Goal: Task Accomplishment & Management: Complete application form

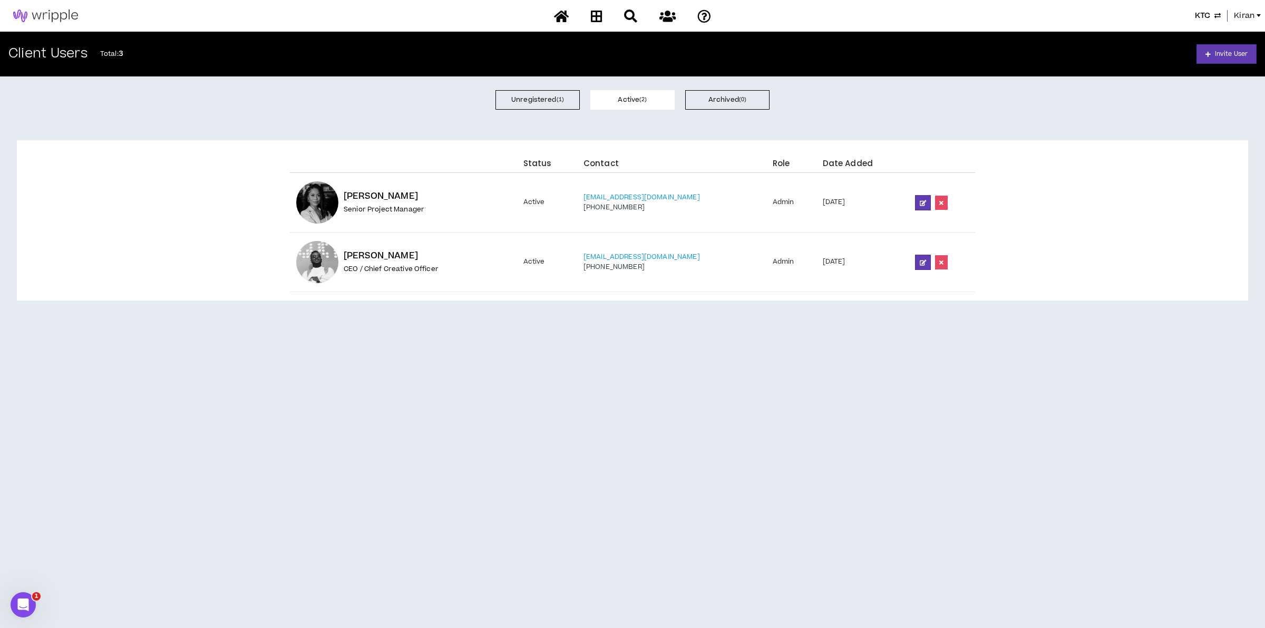
click at [990, 13] on span "Kiran" at bounding box center [1244, 16] width 21 height 12
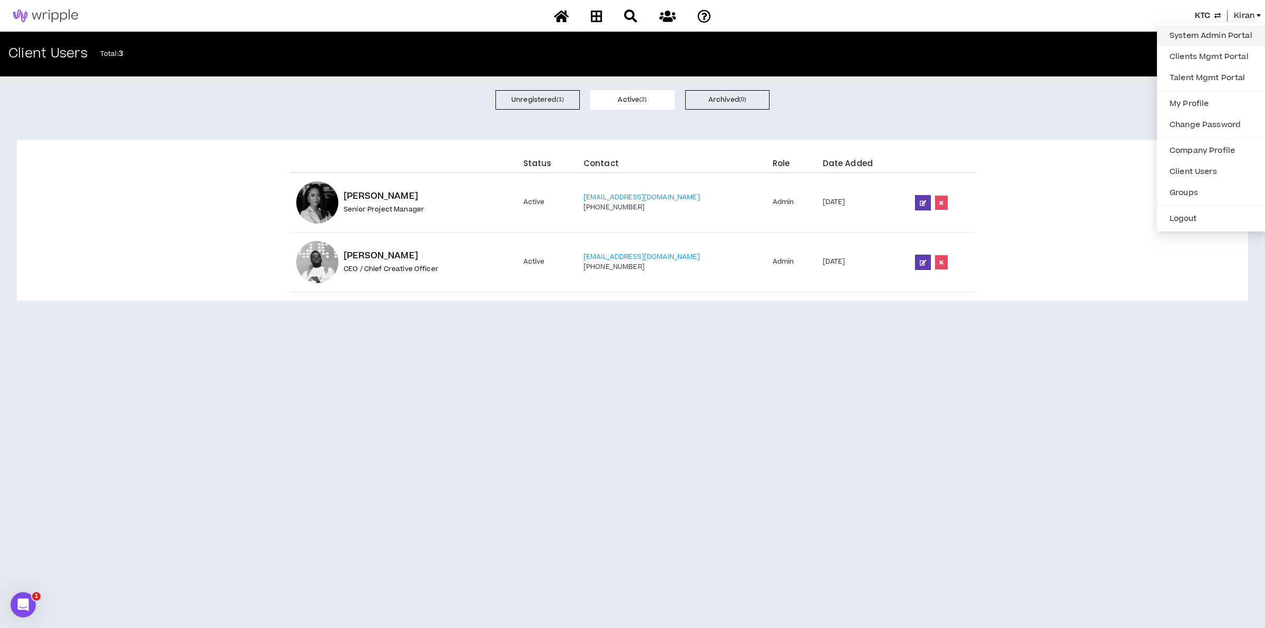
click at [990, 34] on link "System Admin Portal" at bounding box center [1210, 36] width 95 height 16
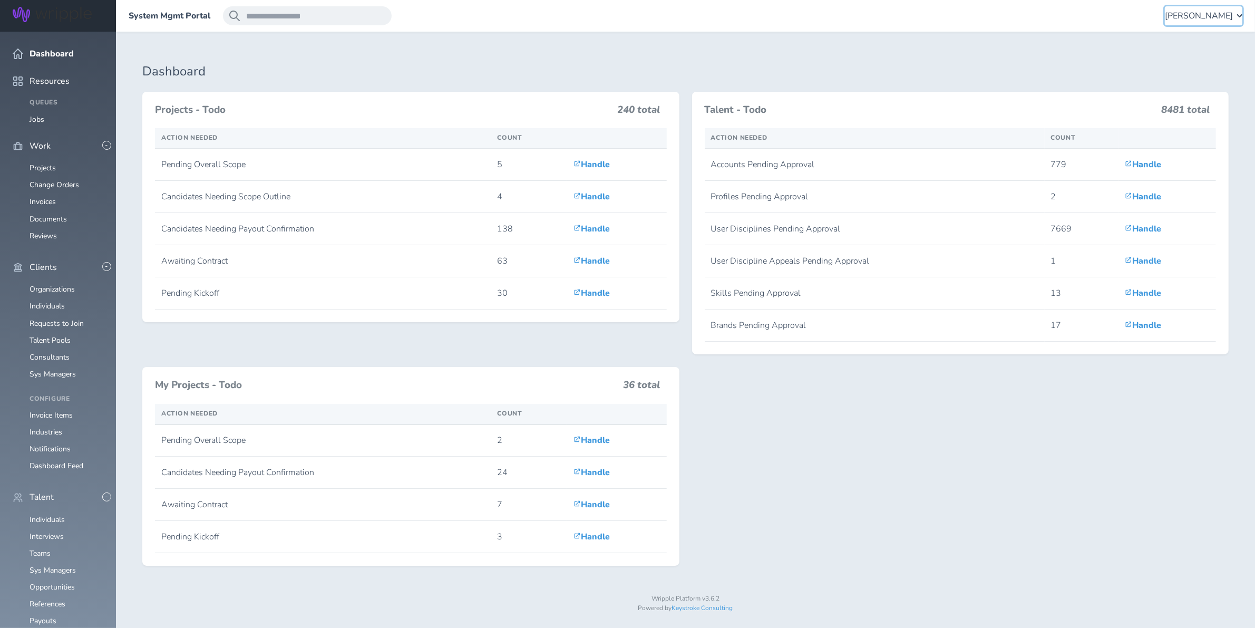
click at [1194, 12] on span "[PERSON_NAME]" at bounding box center [1199, 15] width 68 height 9
click at [1163, 60] on link "Client Consultant Portal" at bounding box center [1190, 66] width 104 height 32
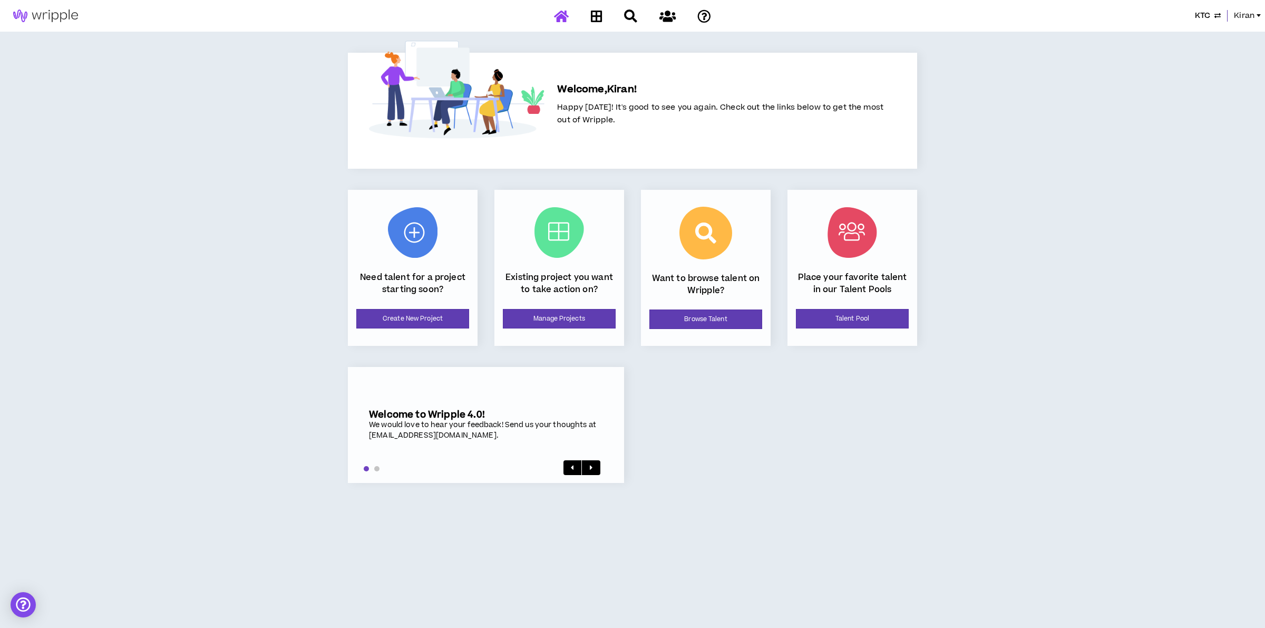
click at [1193, 18] on div "KTC Kiran" at bounding box center [995, 16] width 540 height 12
click at [1197, 15] on span "KTC" at bounding box center [1202, 16] width 15 height 12
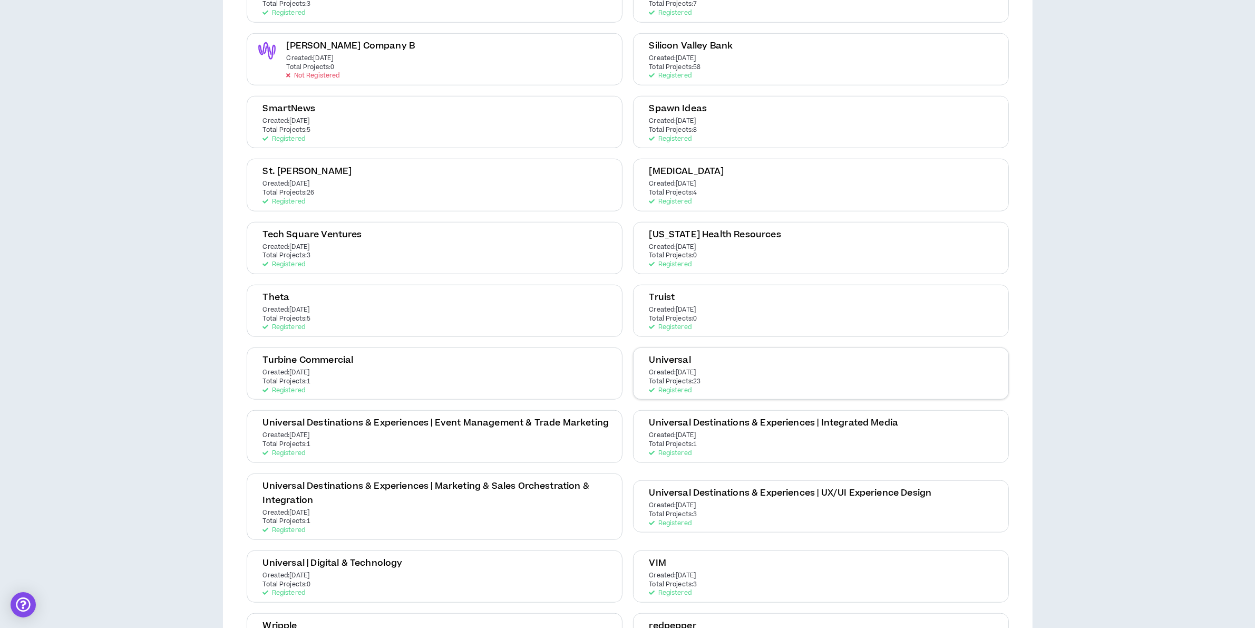
scroll to position [1054, 0]
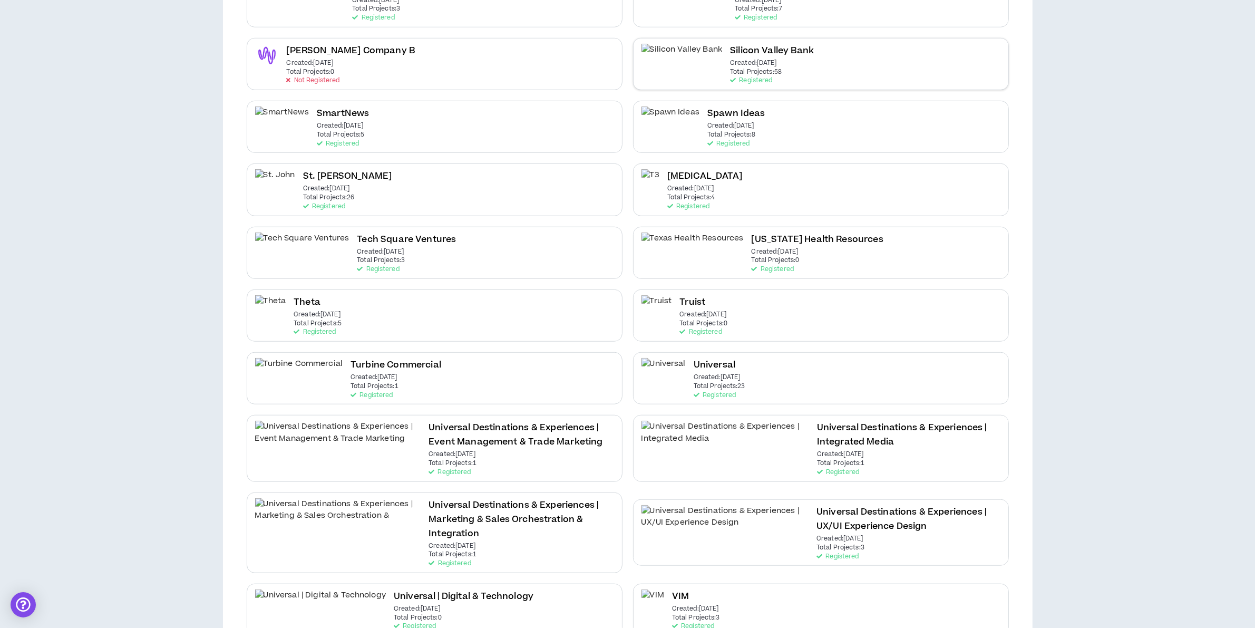
click at [730, 45] on h2 "Silicon Valley Bank" at bounding box center [772, 51] width 84 height 14
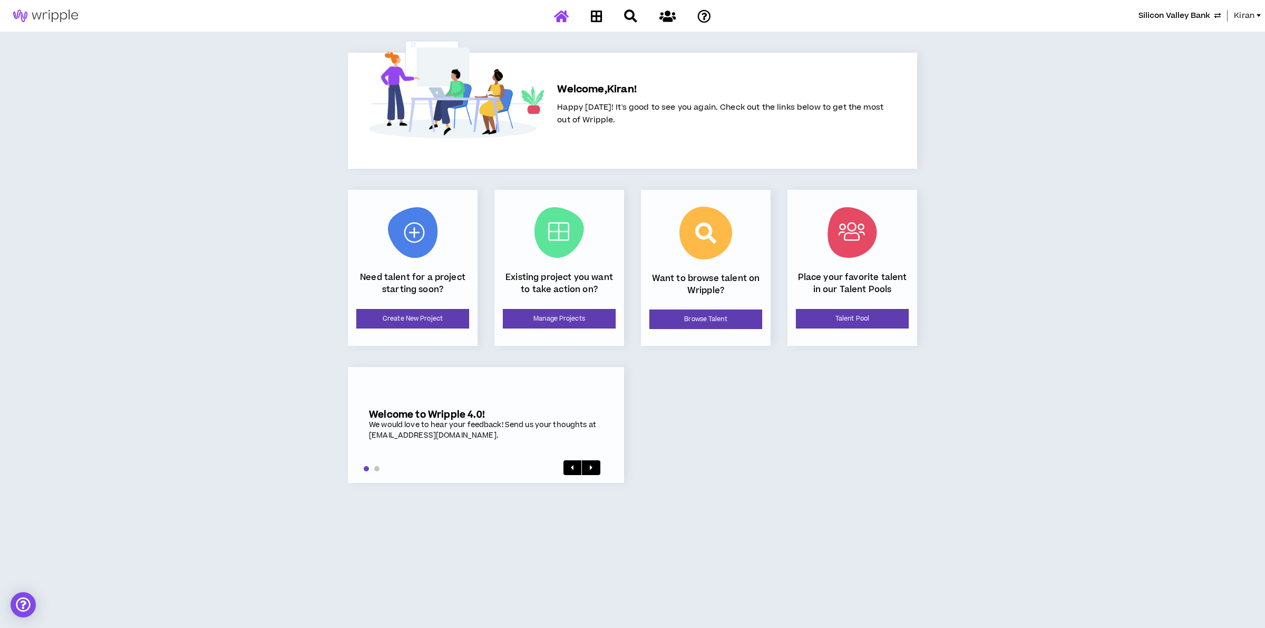
click at [1239, 20] on span "Kiran" at bounding box center [1244, 16] width 21 height 12
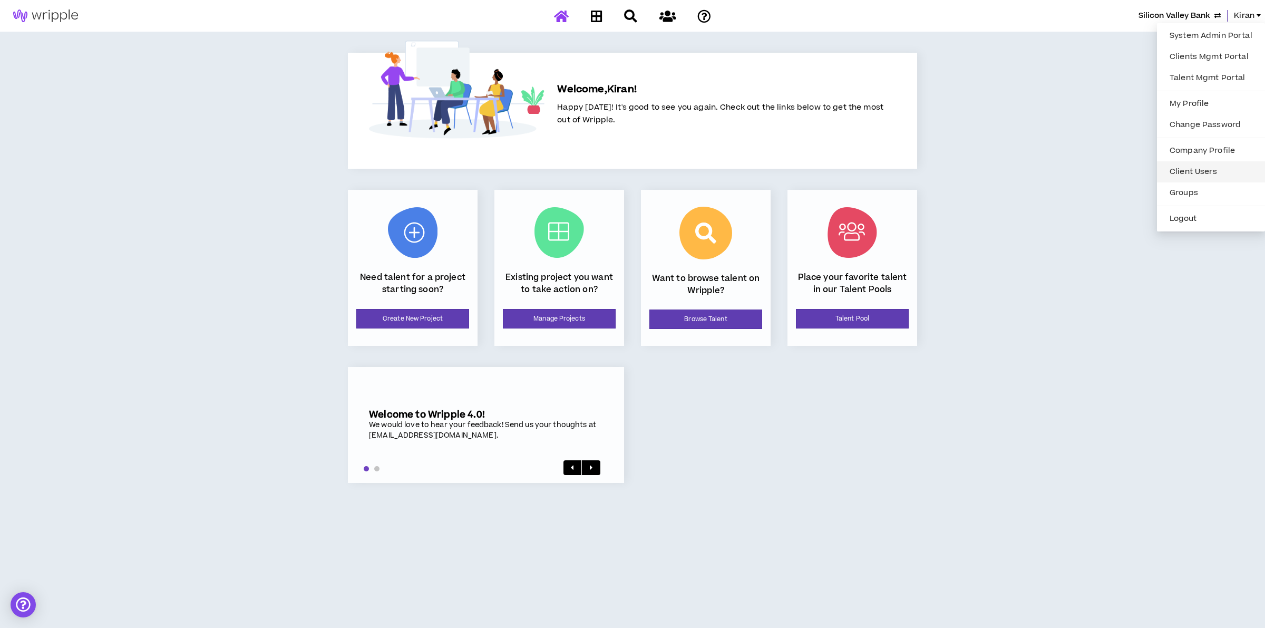
click at [1190, 169] on link "Client Users" at bounding box center [1210, 172] width 95 height 16
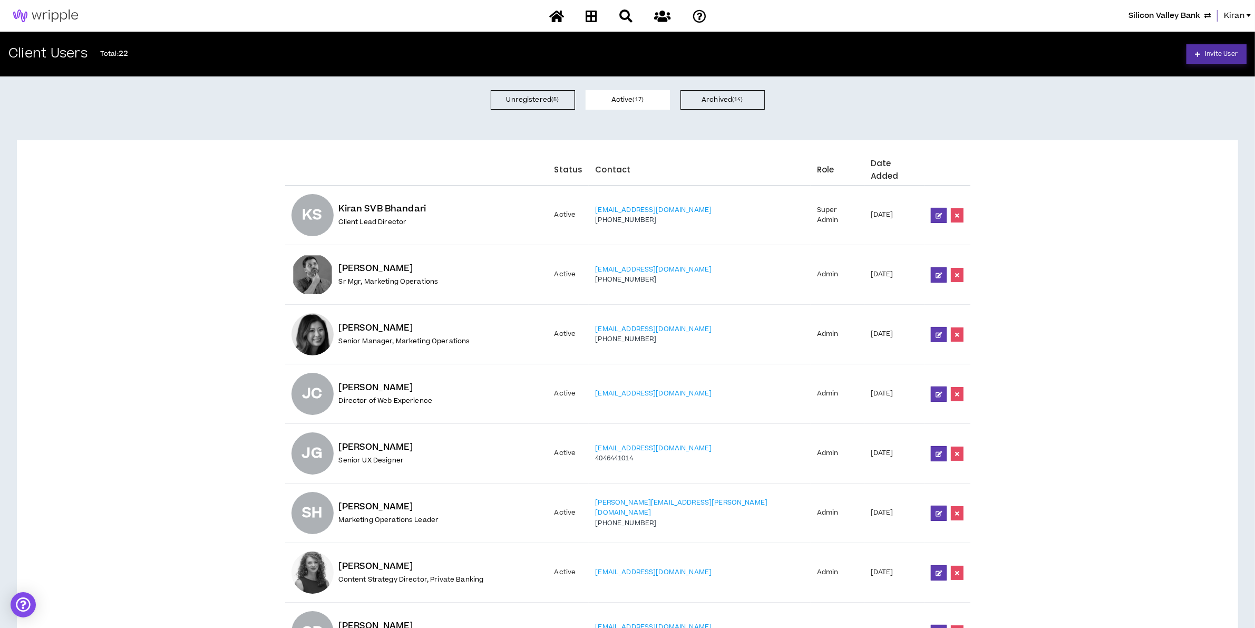
click at [1225, 53] on span "Invite User" at bounding box center [1221, 54] width 33 height 10
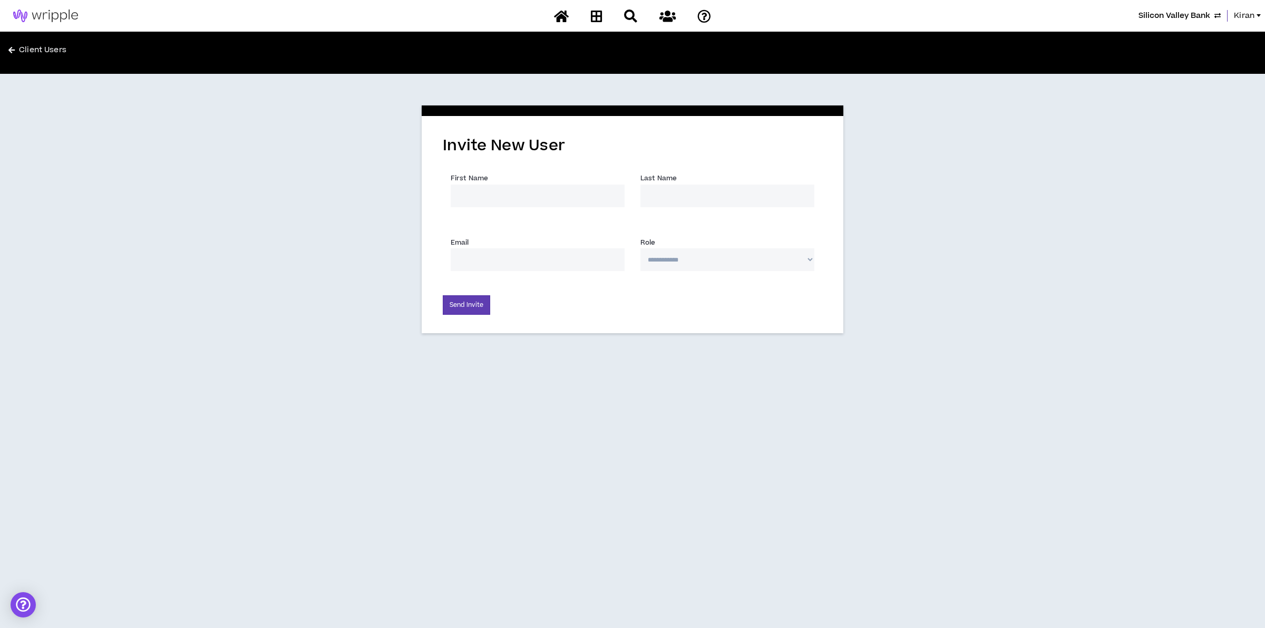
click at [517, 191] on input "First Name *" at bounding box center [538, 195] width 174 height 23
type input "[PERSON_NAME]"
click at [487, 252] on input "Email *" at bounding box center [538, 259] width 174 height 23
paste input "[PERSON_NAME] <[EMAIL_ADDRESS][DOMAIN_NAME]>"
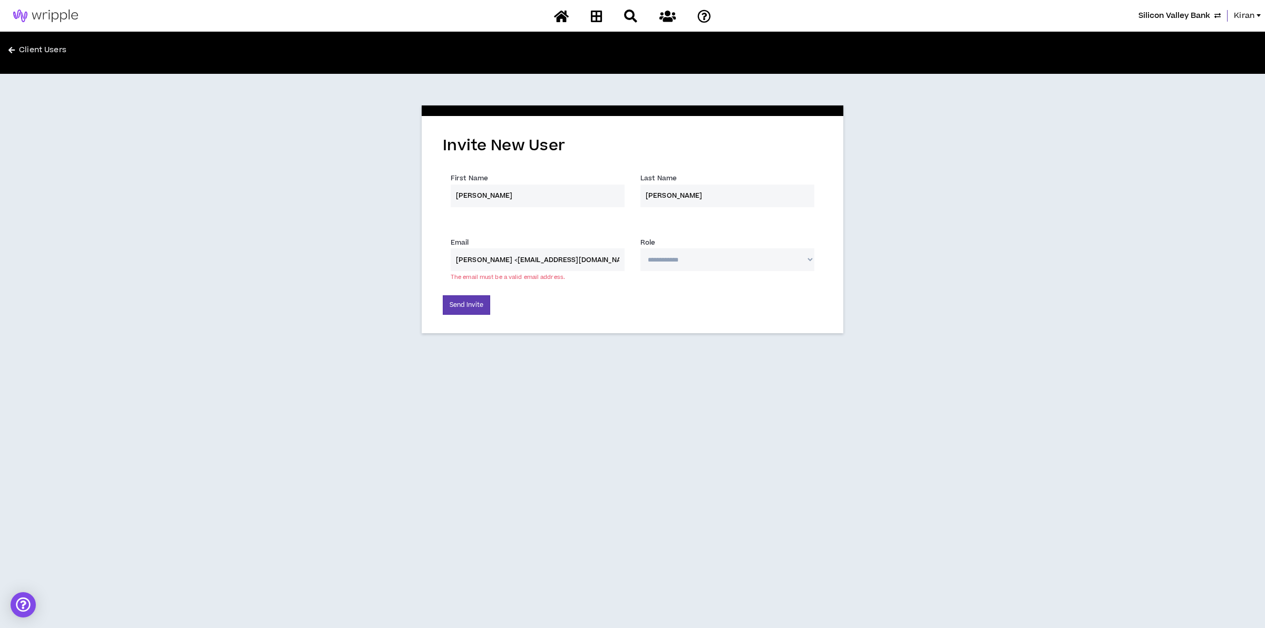
click at [596, 261] on input "[PERSON_NAME] <[EMAIL_ADDRESS][DOMAIN_NAME]>" at bounding box center [538, 259] width 174 height 23
click at [508, 256] on input "[PERSON_NAME] <[EMAIL_ADDRESS][DOMAIN_NAME]" at bounding box center [538, 259] width 174 height 23
drag, startPoint x: 512, startPoint y: 259, endPoint x: 151, endPoint y: 264, distance: 361.6
click at [151, 264] on div "**********" at bounding box center [632, 217] width 1265 height 286
type input "[EMAIL_ADDRESS][DOMAIN_NAME]"
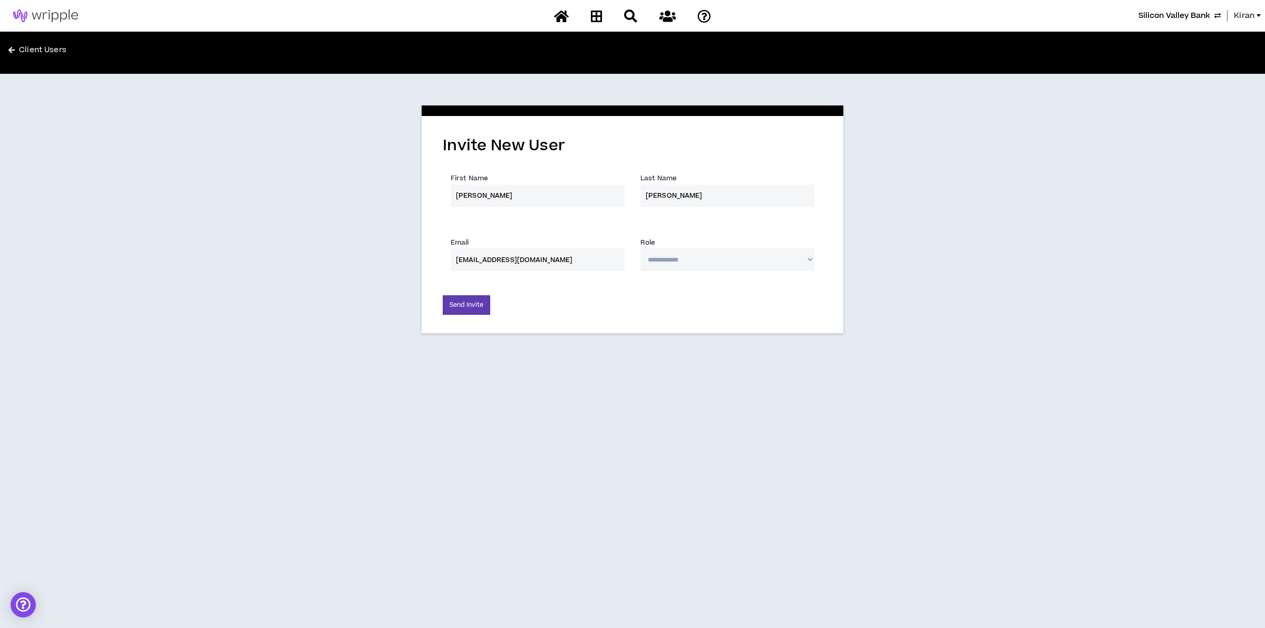
click at [761, 262] on select "**********" at bounding box center [727, 259] width 174 height 23
select select "*"
click at [640, 248] on select "**********" at bounding box center [727, 259] width 174 height 23
click at [613, 397] on div "**********" at bounding box center [632, 314] width 1265 height 628
click at [462, 302] on button "Send Invite" at bounding box center [466, 305] width 47 height 20
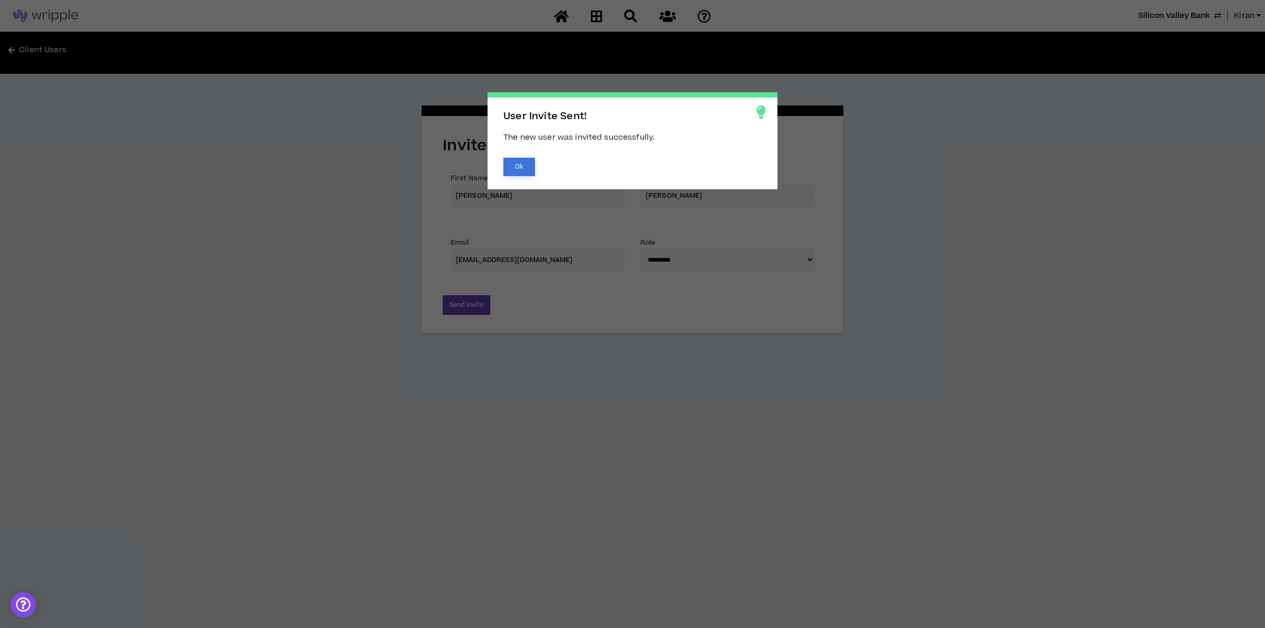
click at [518, 164] on button "Ok" at bounding box center [519, 167] width 32 height 18
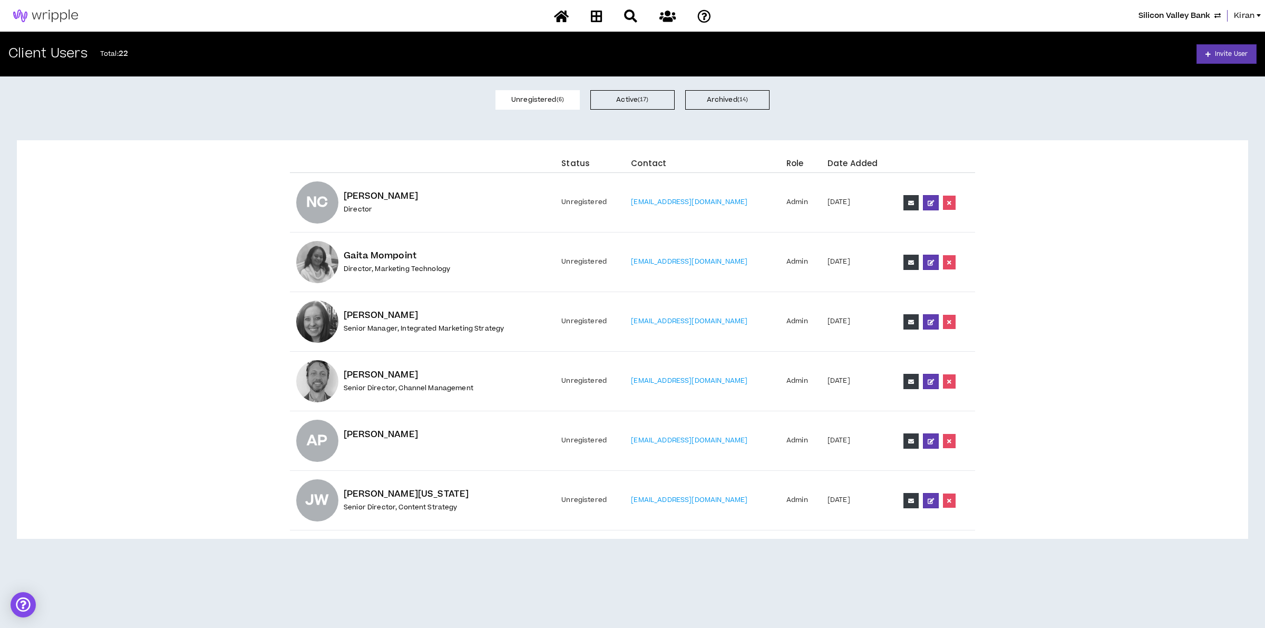
click at [1155, 22] on div "Silicon Valley Bank Kiran" at bounding box center [632, 16] width 1265 height 32
click at [1158, 14] on span "Silicon Valley Bank" at bounding box center [1175, 16] width 72 height 12
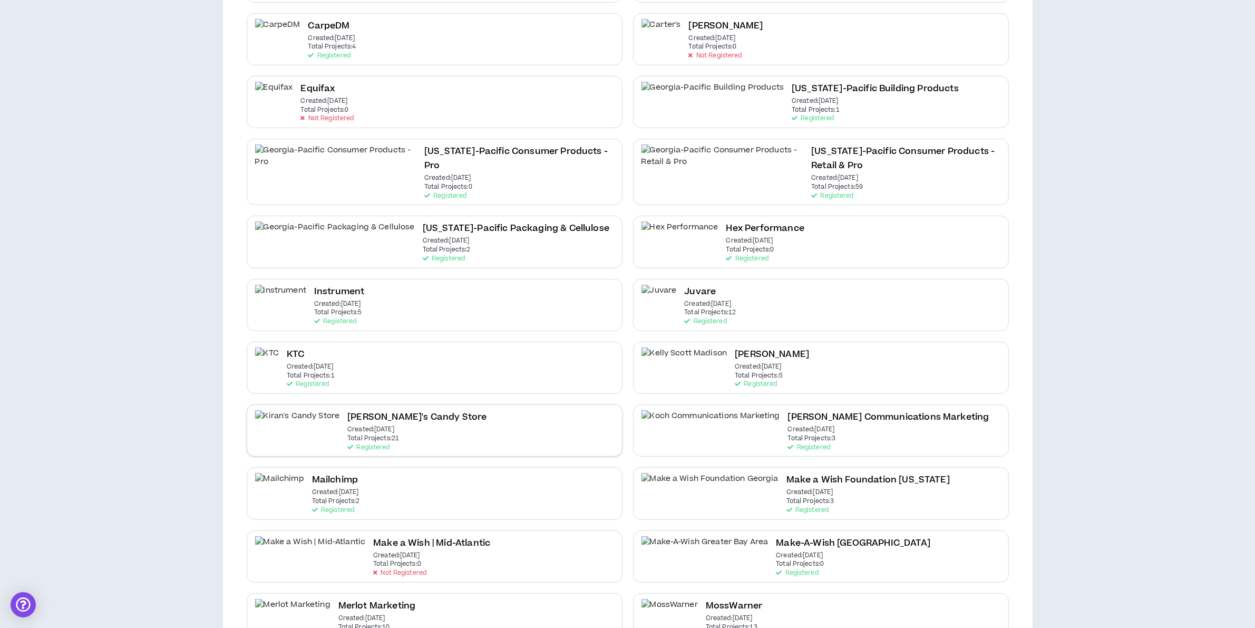
scroll to position [264, 0]
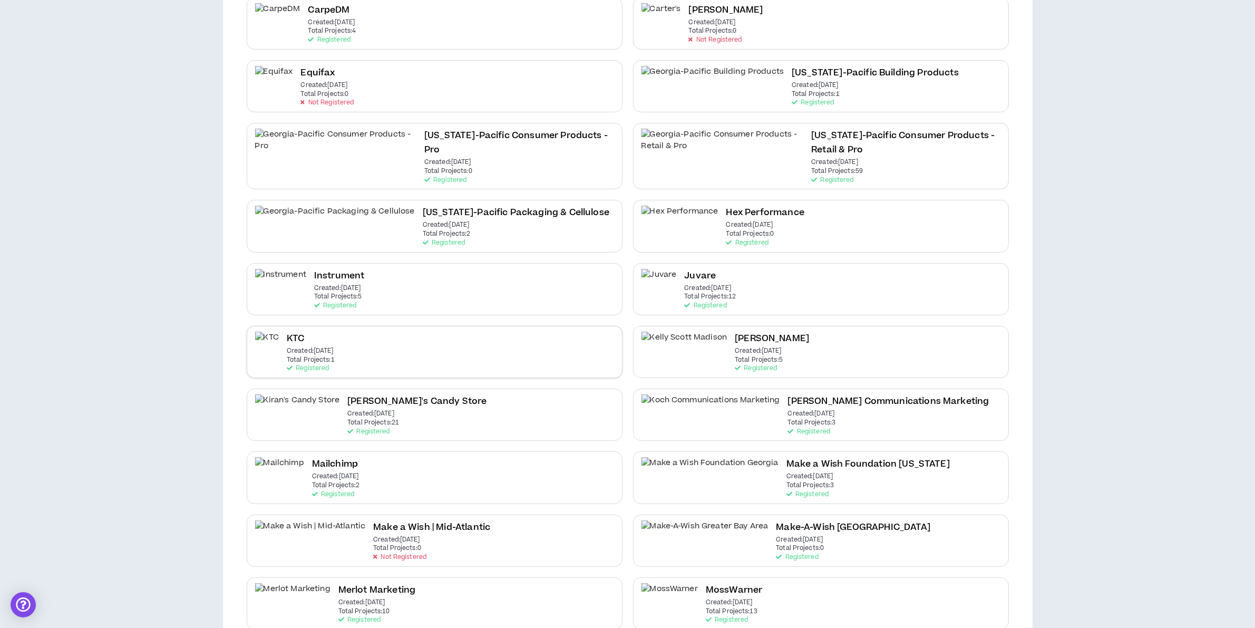
click at [328, 332] on div "KTC Created: [DATE] Total Projects: 1 Registered" at bounding box center [311, 352] width 48 height 41
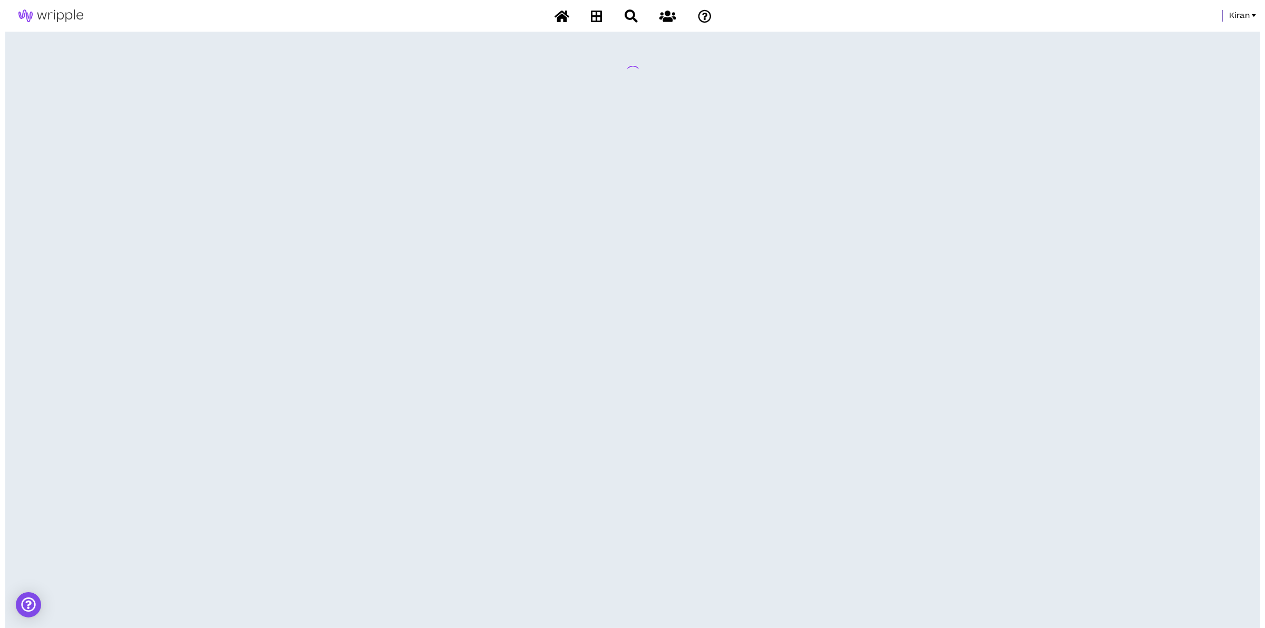
scroll to position [0, 0]
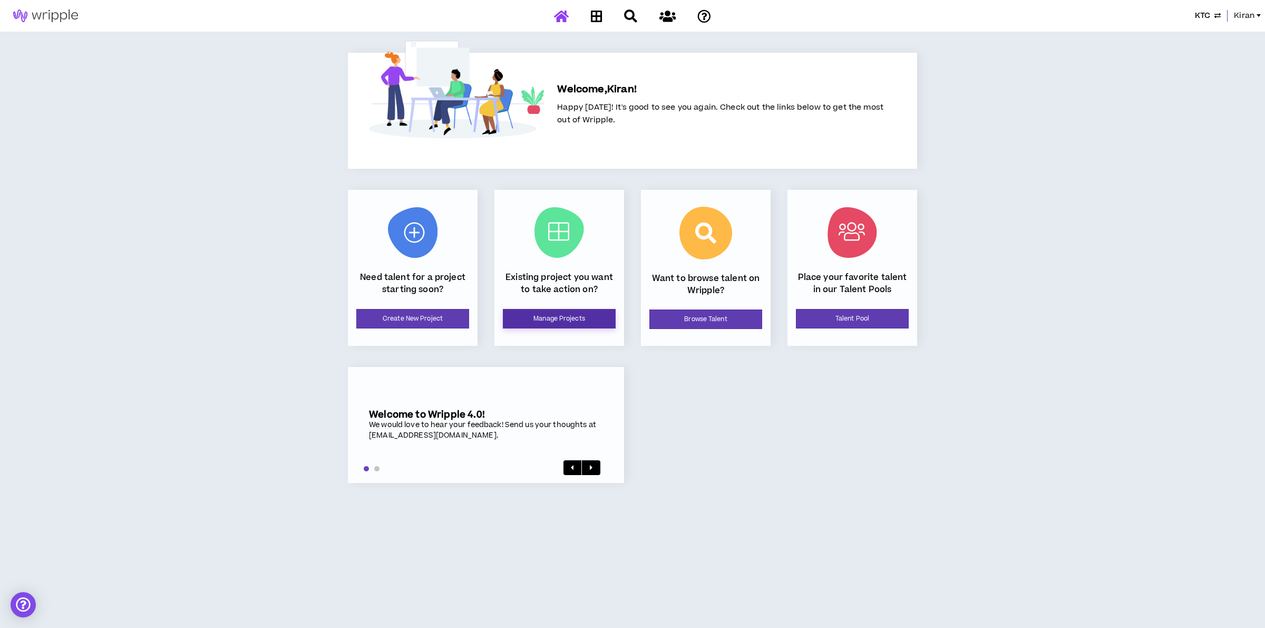
click at [581, 309] on link "Manage Projects" at bounding box center [559, 319] width 113 height 20
